Goal: Task Accomplishment & Management: Complete application form

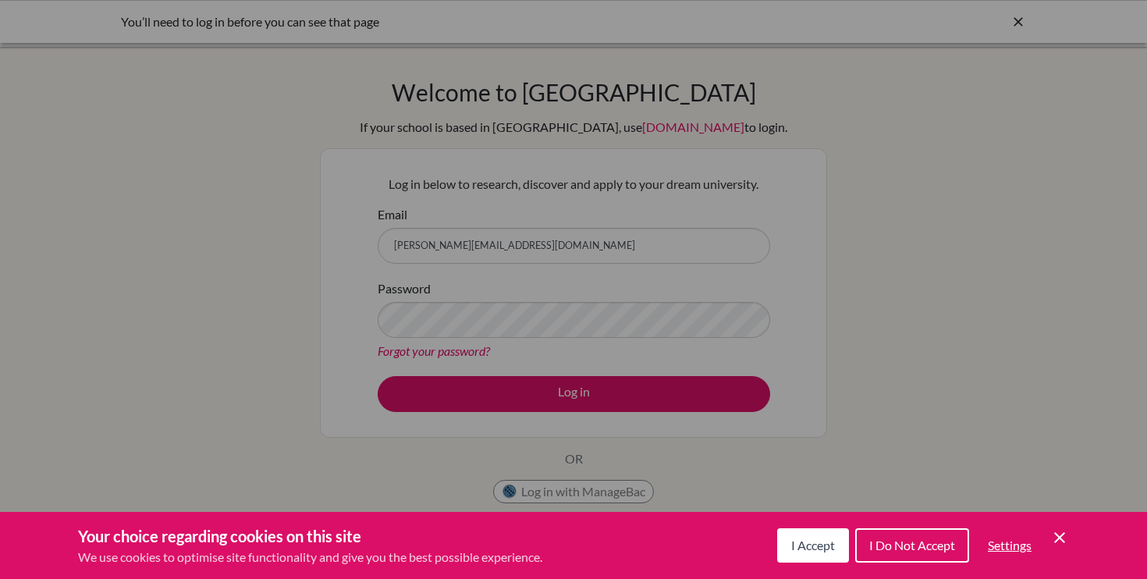
click at [807, 558] on button "I Accept" at bounding box center [813, 545] width 72 height 34
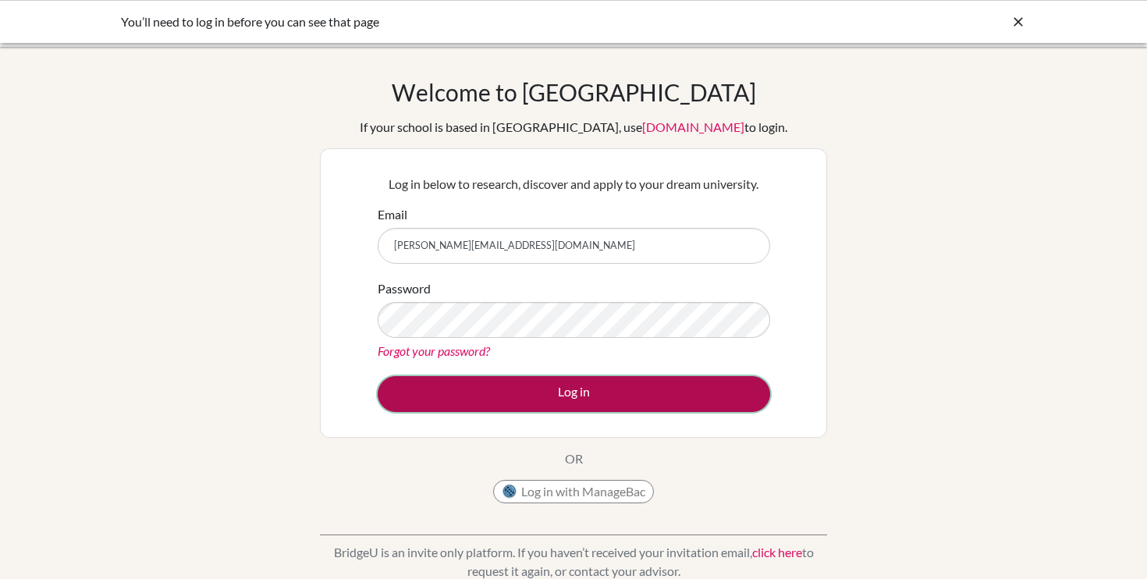
click at [572, 399] on button "Log in" at bounding box center [574, 394] width 392 height 36
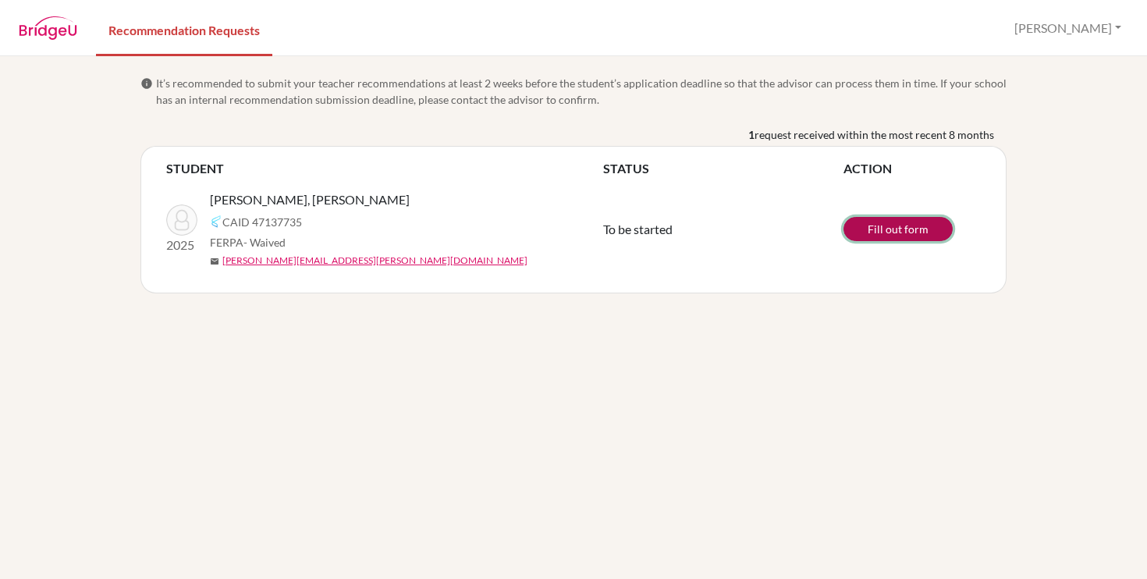
click at [879, 229] on link "Fill out form" at bounding box center [897, 229] width 109 height 24
click at [1107, 33] on button "Claire" at bounding box center [1067, 28] width 121 height 30
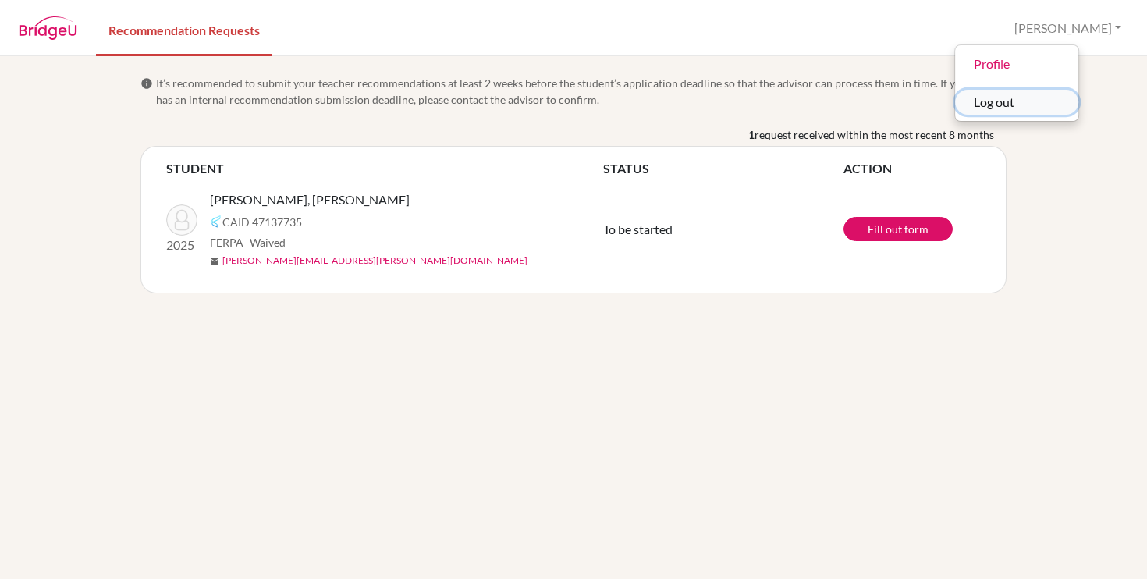
click at [1058, 101] on button "Log out" at bounding box center [1016, 102] width 123 height 25
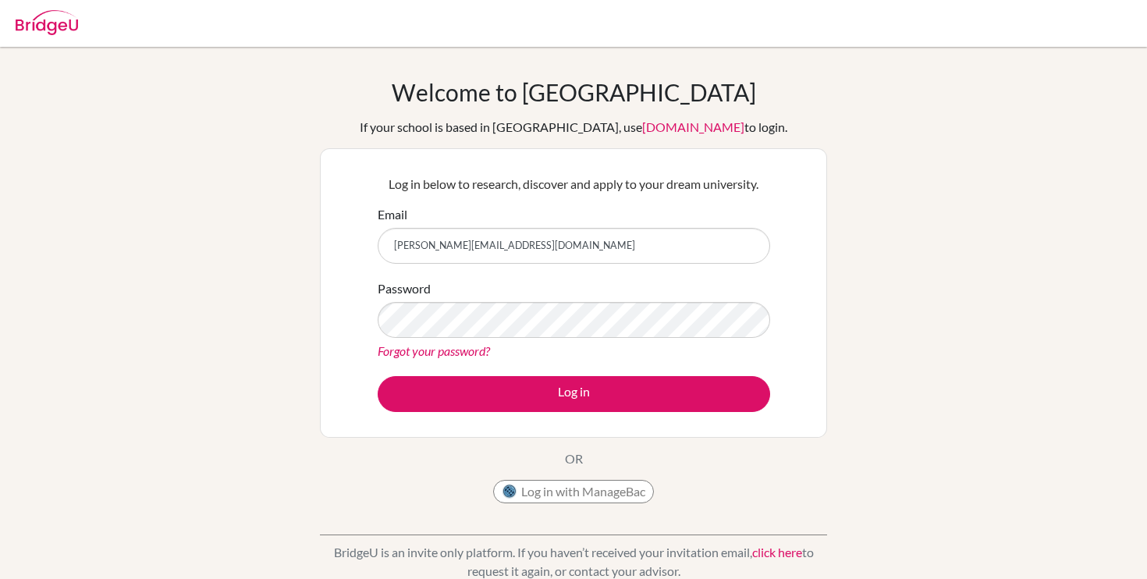
type input "[PERSON_NAME][EMAIL_ADDRESS][DOMAIN_NAME]"
